Goal: Information Seeking & Learning: Understand process/instructions

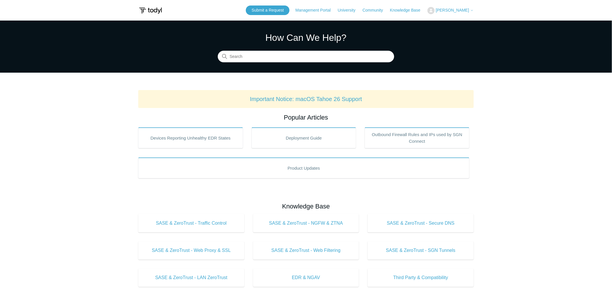
drag, startPoint x: 86, startPoint y: 93, endPoint x: 105, endPoint y: 92, distance: 19.1
click at [86, 93] on main "Todyl Support Center How Can We Help? Search Important Notice: macOS Tahoe 26 S…" at bounding box center [306, 271] width 612 height 500
click at [521, 140] on main "Todyl Support Center How Can We Help? Search Important Notice: macOS Tahoe 26 S…" at bounding box center [306, 271] width 612 height 500
click at [522, 138] on main "Todyl Support Center How Can We Help? Search Important Notice: macOS Tahoe 26 S…" at bounding box center [306, 271] width 612 height 500
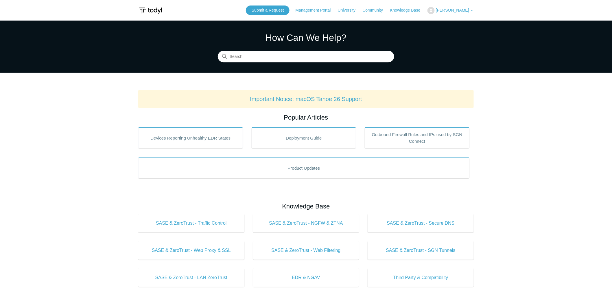
click at [520, 132] on main "Todyl Support Center How Can We Help? Search Important Notice: macOS Tahoe 26 S…" at bounding box center [306, 271] width 612 height 500
click at [523, 122] on main "Todyl Support Center How Can We Help? Search Important Notice: macOS Tahoe 26 S…" at bounding box center [306, 271] width 612 height 500
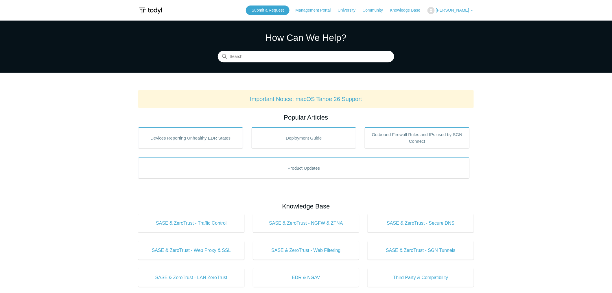
click at [523, 122] on main "Todyl Support Center How Can We Help? Search Important Notice: macOS Tahoe 26 S…" at bounding box center [306, 271] width 612 height 500
click at [524, 125] on main "Todyl Support Center How Can We Help? Search Important Notice: macOS Tahoe 26 S…" at bounding box center [306, 271] width 612 height 500
click at [520, 125] on main "Todyl Support Center How Can We Help? Search Important Notice: macOS Tahoe 26 S…" at bounding box center [306, 271] width 612 height 500
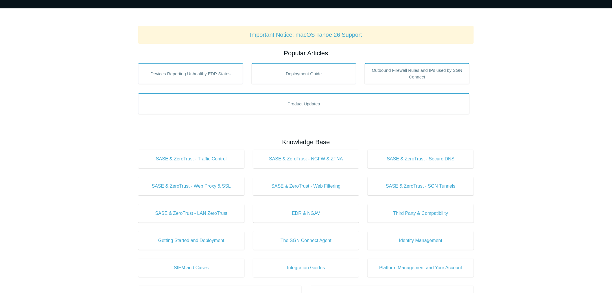
scroll to position [96, 0]
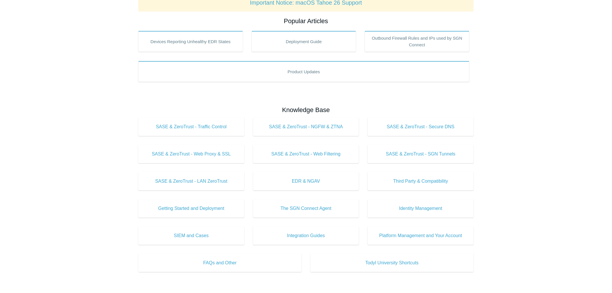
click at [538, 141] on main "Todyl Support Center How Can We Help? Search Important Notice: macOS Tahoe 26 S…" at bounding box center [306, 174] width 612 height 500
click at [313, 97] on div "Popular Articles Devices Reporting Unhealthy EDR States Deployment Guide Outbou…" at bounding box center [305, 220] width 335 height 409
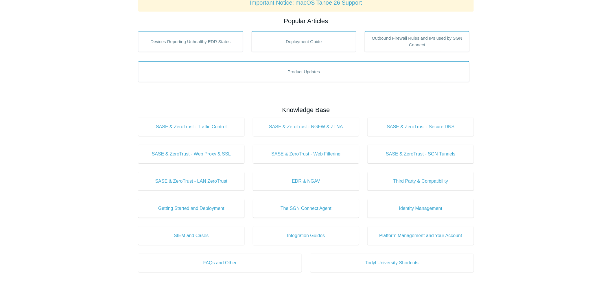
click at [308, 96] on div "Popular Articles Devices Reporting Unhealthy EDR States Deployment Guide Outbou…" at bounding box center [305, 220] width 335 height 409
click at [239, 101] on div "Popular Articles Devices Reporting Unhealthy EDR States Deployment Guide Outbou…" at bounding box center [305, 220] width 335 height 409
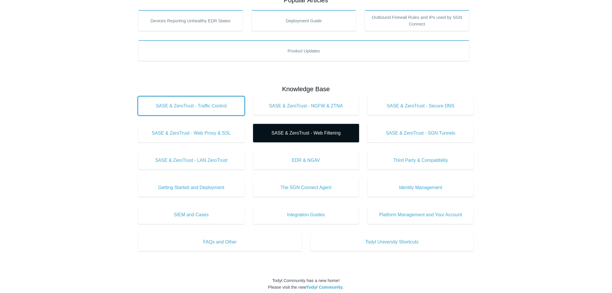
scroll to position [128, 0]
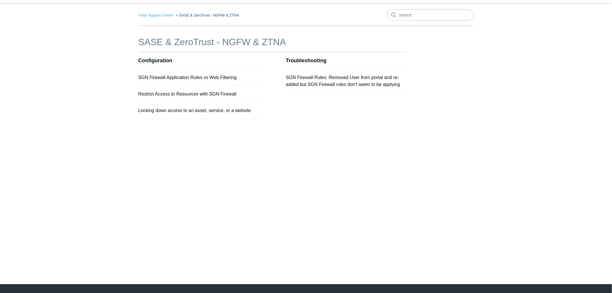
scroll to position [31, 0]
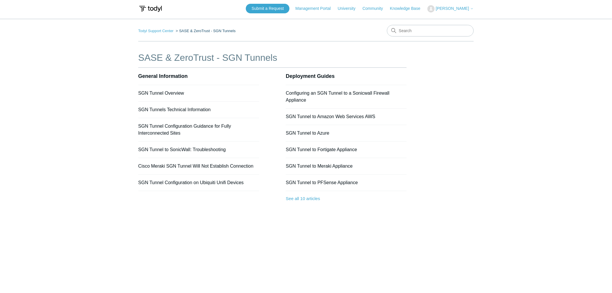
scroll to position [31, 0]
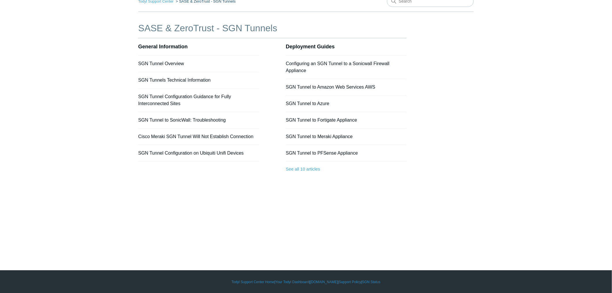
click at [43, 96] on main "Todyl Support Center SASE & ZeroTrust - SGN Tunnels SASE & ZeroTrust - SGN Tunn…" at bounding box center [306, 120] width 612 height 263
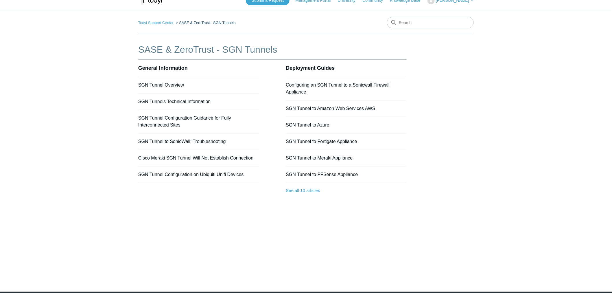
scroll to position [0, 0]
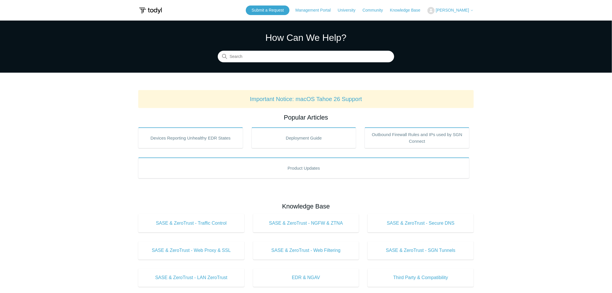
click at [458, 12] on span "[PERSON_NAME]" at bounding box center [452, 10] width 33 height 5
click at [462, 21] on link "My Support Requests" at bounding box center [456, 23] width 56 height 10
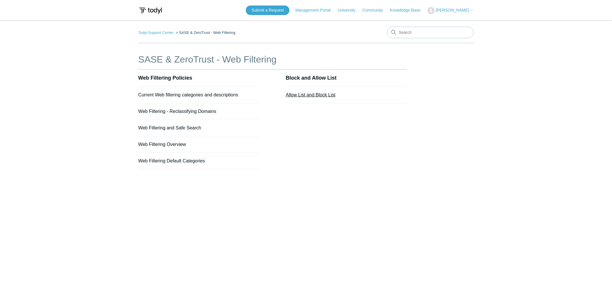
click at [302, 95] on link "Allow List and Block List" at bounding box center [311, 94] width 50 height 5
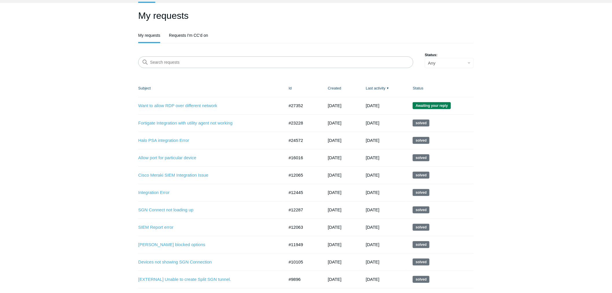
scroll to position [32, 0]
click at [190, 103] on link "Want to allow RDP over different network" at bounding box center [206, 105] width 137 height 7
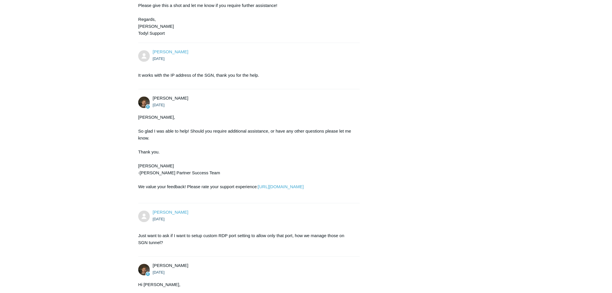
scroll to position [642, 0]
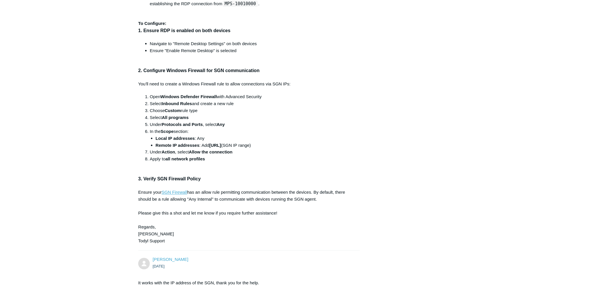
scroll to position [289, 0]
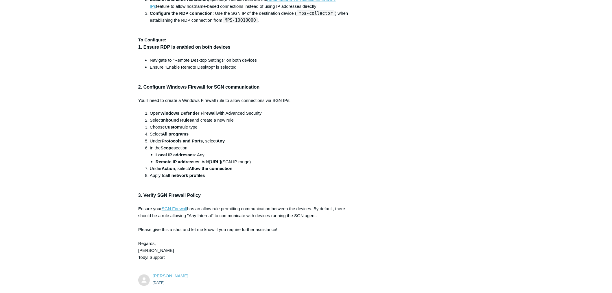
click at [382, 88] on div "[PERSON_NAME] [DATE] I want a RDP connection to device "mps-collector" from my …" at bounding box center [305, 199] width 335 height 811
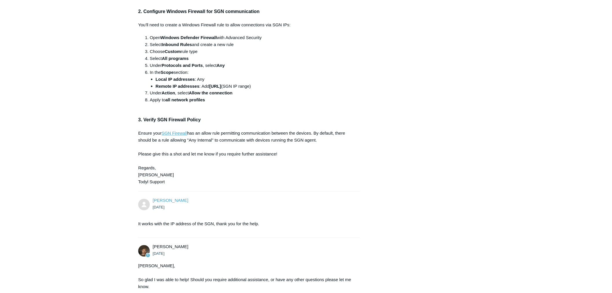
scroll to position [353, 0]
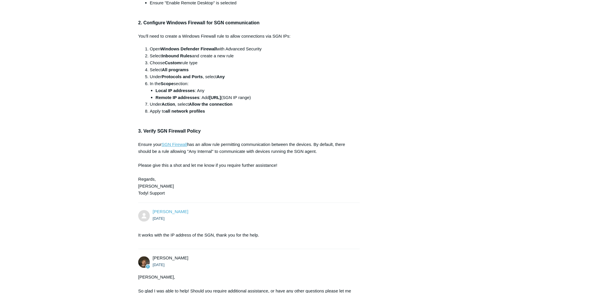
drag, startPoint x: 239, startPoint y: 97, endPoint x: 271, endPoint y: 97, distance: 31.8
click at [271, 97] on li "Remote IP addresses : Add [TECHNICAL_ID] (SGN IP range)" at bounding box center [255, 97] width 198 height 7
click at [346, 81] on li "In the Scope section: Local IP addresses : Any Remote IP addresses : Add [TECHN…" at bounding box center [252, 90] width 204 height 21
click at [400, 79] on div "[PERSON_NAME] [DATE] I want a RDP connection to device "mps-collector" from my …" at bounding box center [305, 135] width 335 height 811
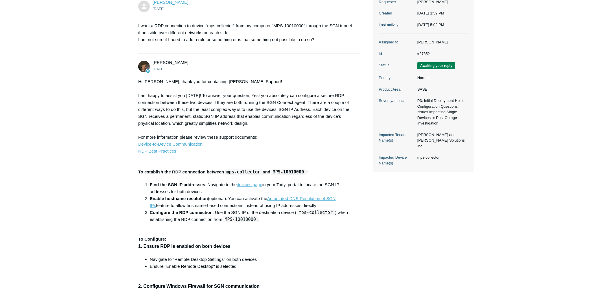
scroll to position [32, 0]
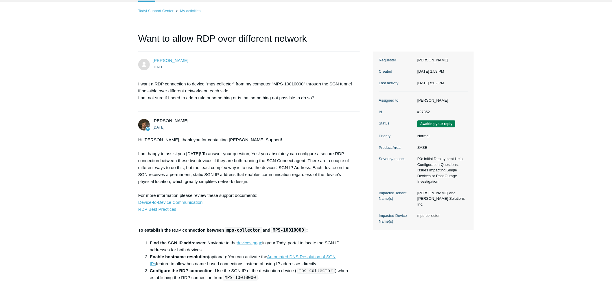
click at [331, 111] on li "[PERSON_NAME] [DATE] I want a RDP connection to device "mps-collector" from my …" at bounding box center [248, 81] width 221 height 60
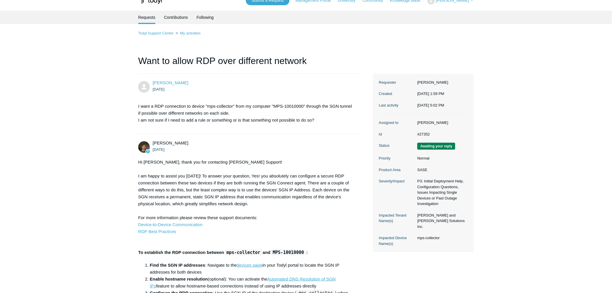
scroll to position [0, 0]
